Goal: Transaction & Acquisition: Purchase product/service

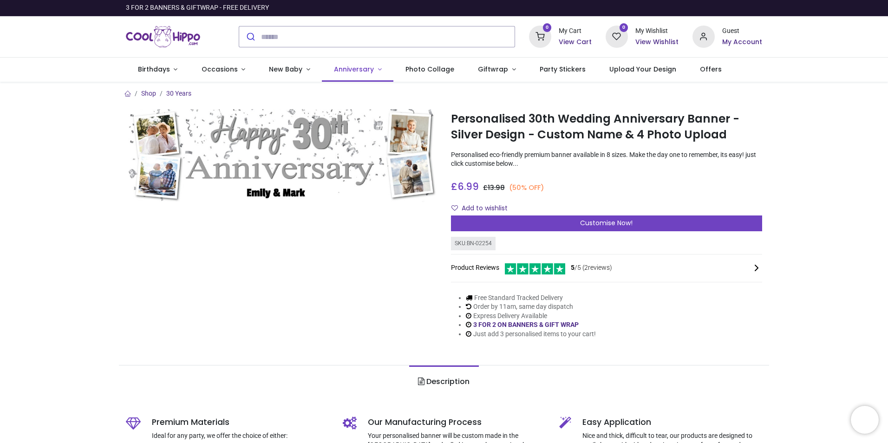
click at [362, 69] on span "Anniversary" at bounding box center [354, 69] width 40 height 9
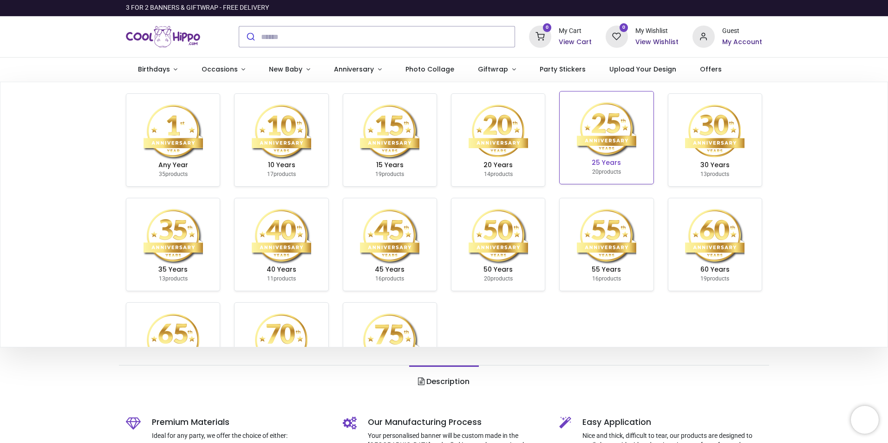
click at [600, 140] on img at bounding box center [606, 128] width 59 height 59
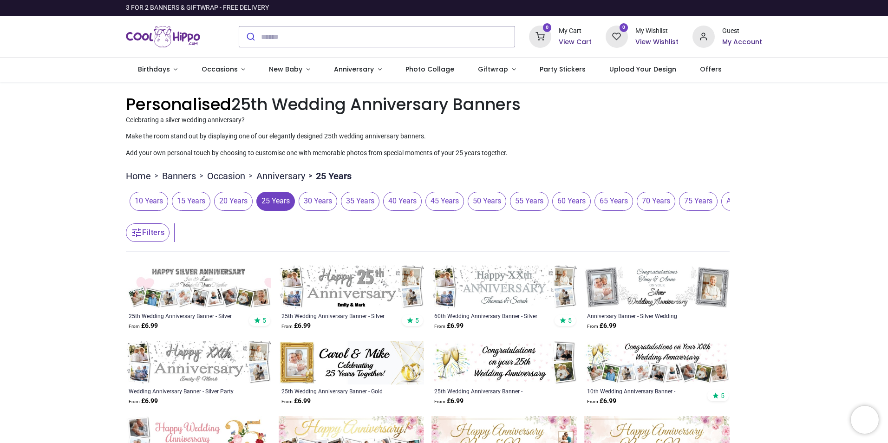
click at [200, 282] on img at bounding box center [198, 288] width 145 height 44
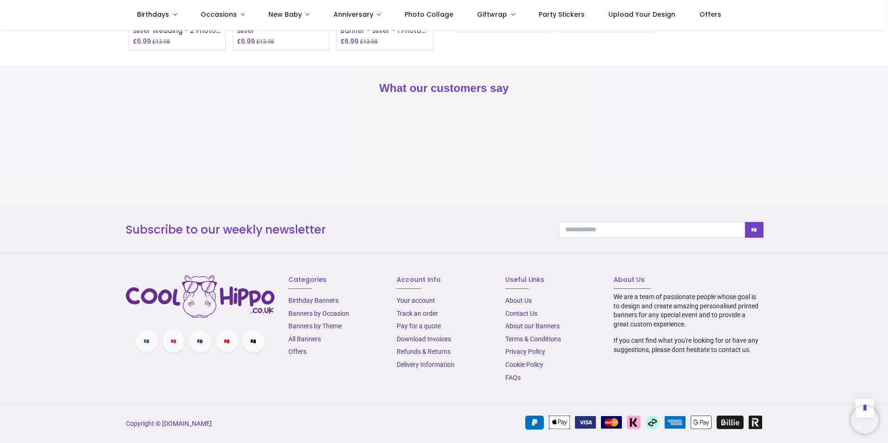
scroll to position [1011, 0]
click at [425, 364] on link "Delivery Information" at bounding box center [426, 364] width 58 height 7
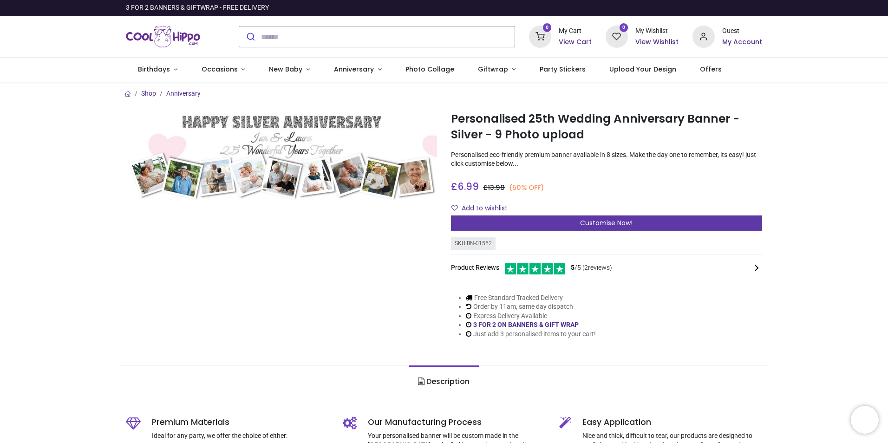
click at [714, 222] on div "Customise Now!" at bounding box center [606, 224] width 311 height 16
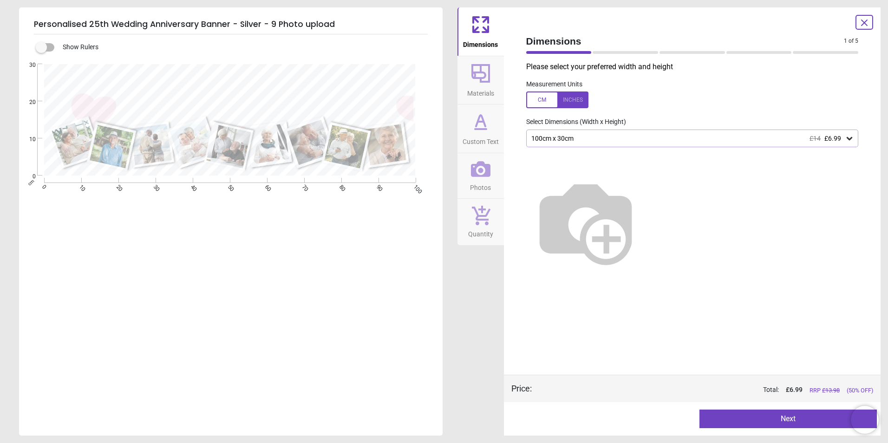
click at [836, 141] on span "£6.99" at bounding box center [832, 138] width 17 height 7
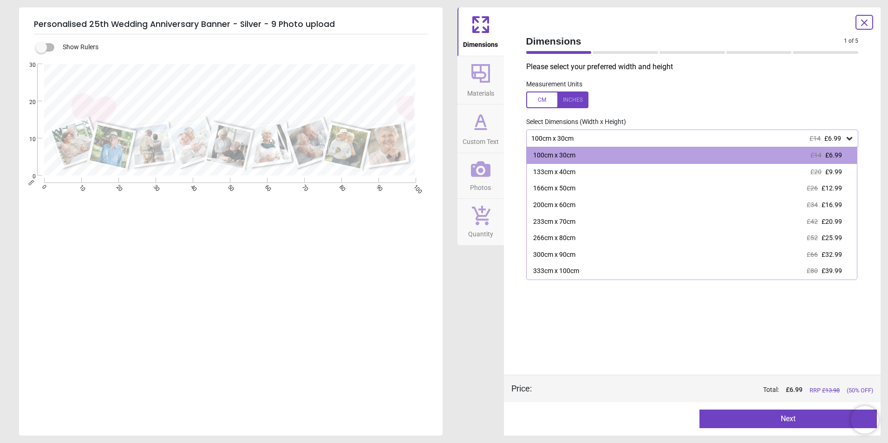
click at [836, 141] on span "£6.99" at bounding box center [832, 138] width 17 height 7
